Goal: Transaction & Acquisition: Subscribe to service/newsletter

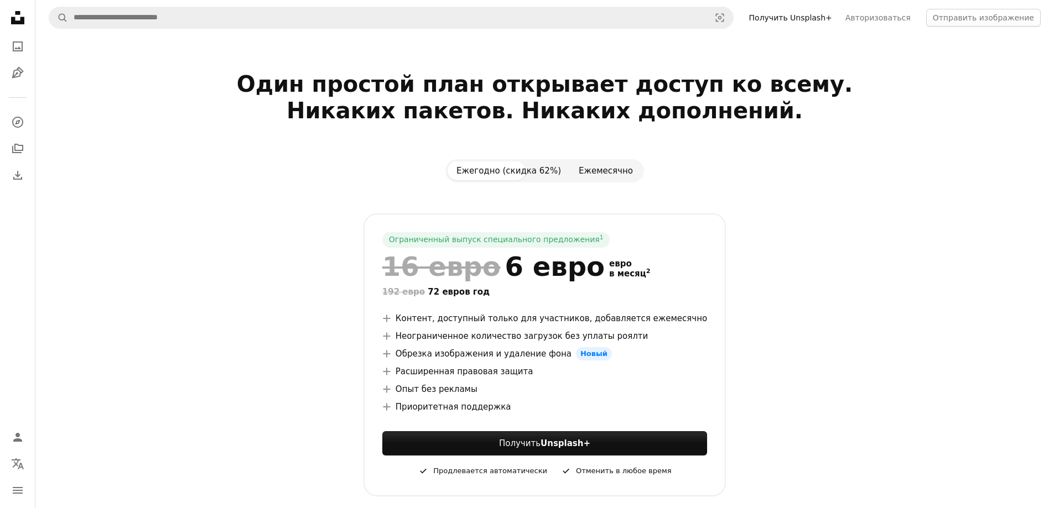
click at [622, 176] on button "Ежемесячно" at bounding box center [606, 171] width 72 height 19
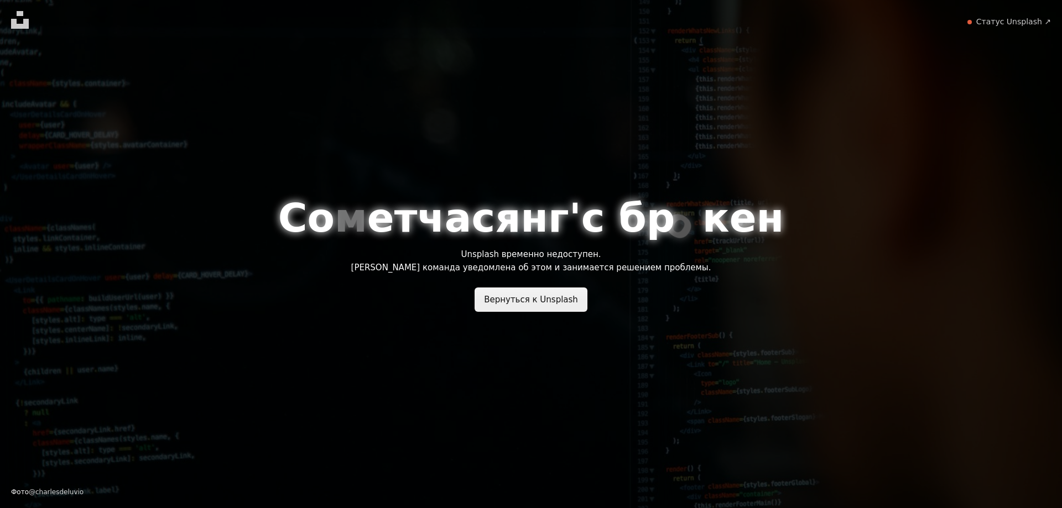
click at [552, 303] on font "Вернуться к Unsplash" at bounding box center [531, 300] width 94 height 10
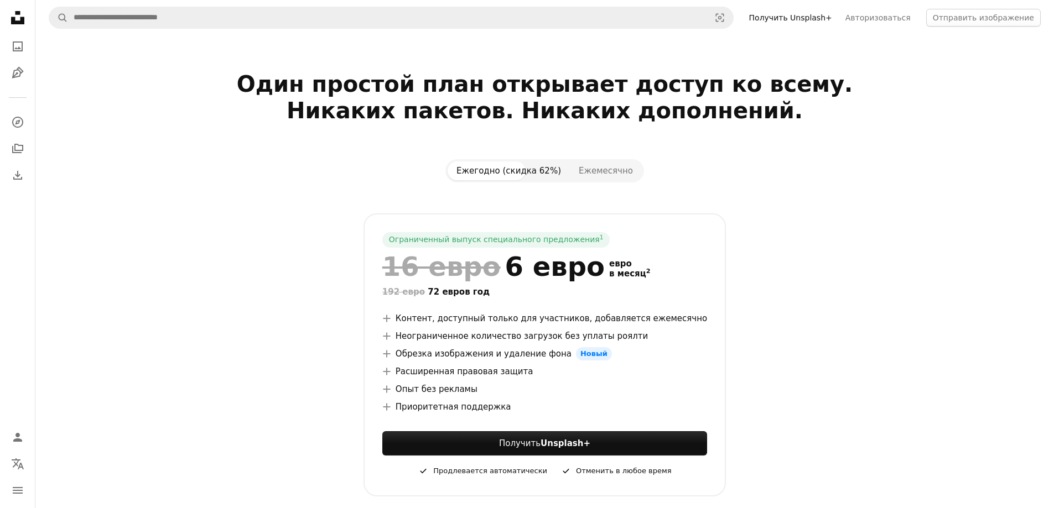
scroll to position [74, 0]
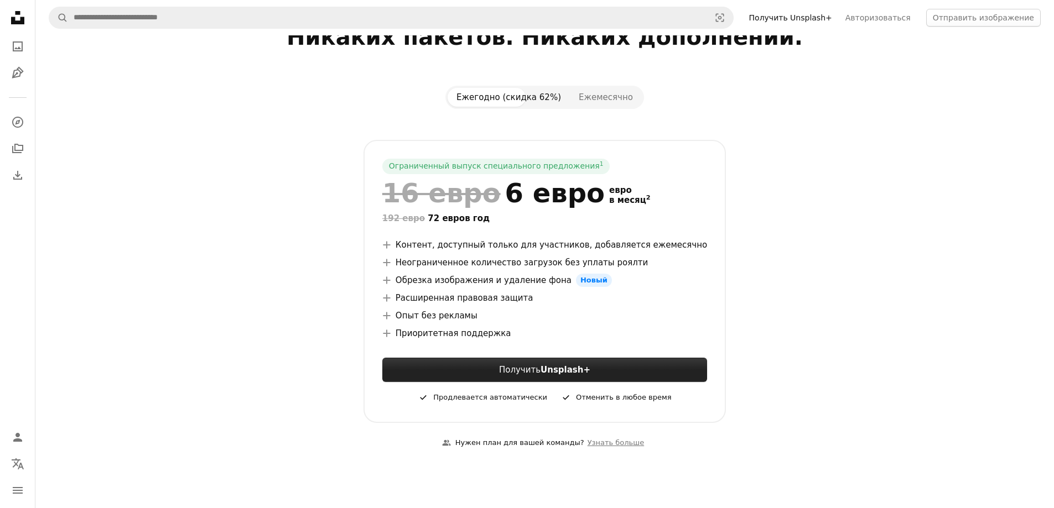
click at [565, 372] on font "Unsplash+" at bounding box center [566, 370] width 50 height 10
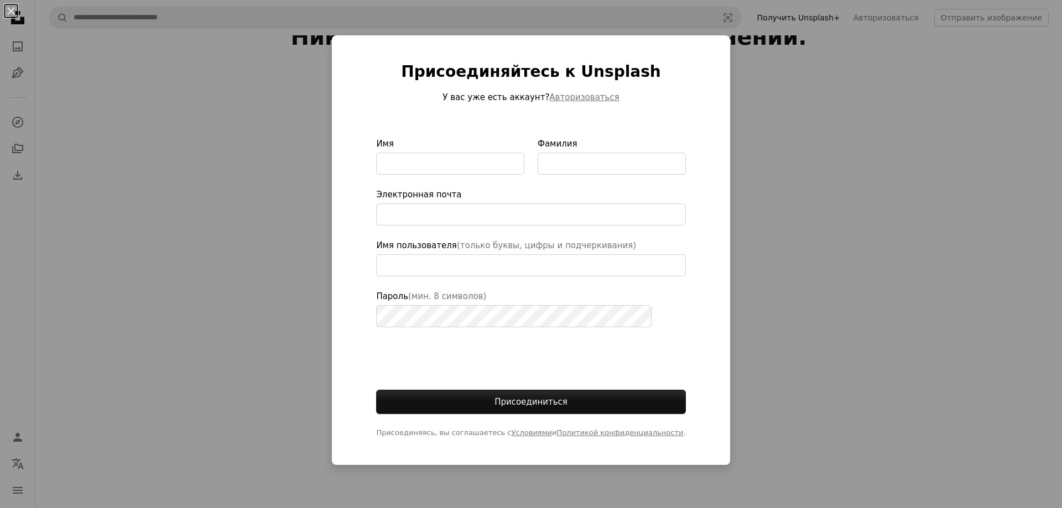
type input "**********"
click at [220, 206] on div "An X shape Присоединяйтесь к Unsplash У вас уже есть аккаунт? Авторизоваться Им…" at bounding box center [531, 254] width 1062 height 508
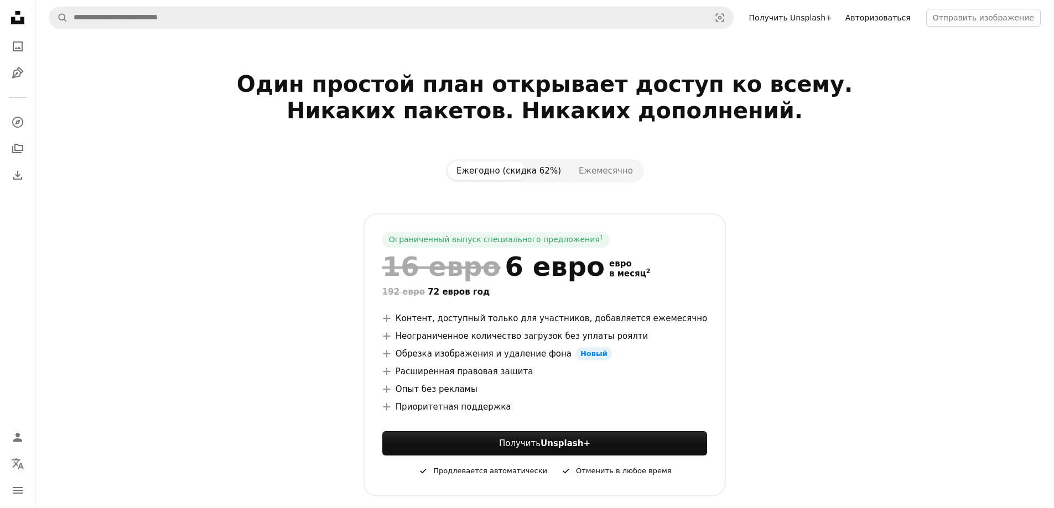
click at [887, 20] on font "Авторизоваться" at bounding box center [877, 17] width 65 height 9
